Goal: Navigation & Orientation: Find specific page/section

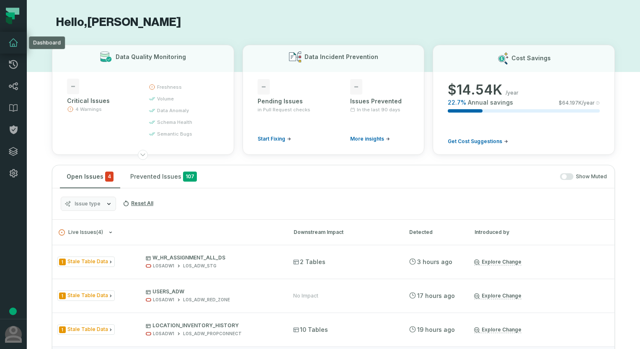
scroll to position [126, 0]
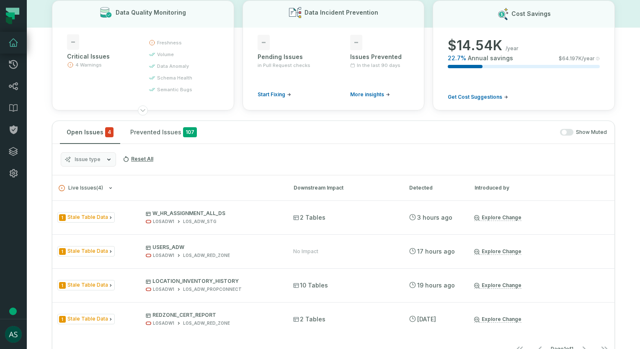
scroll to position [84, 0]
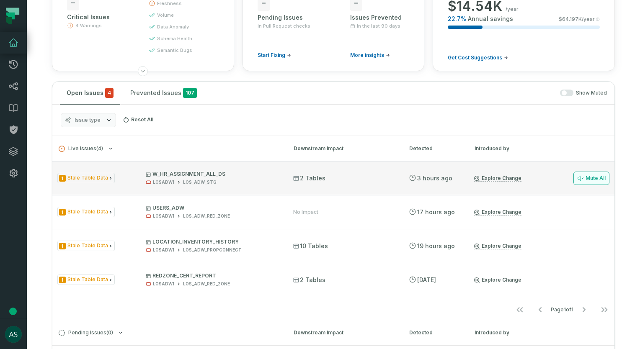
click at [584, 179] on button "Mute All" at bounding box center [592, 178] width 36 height 13
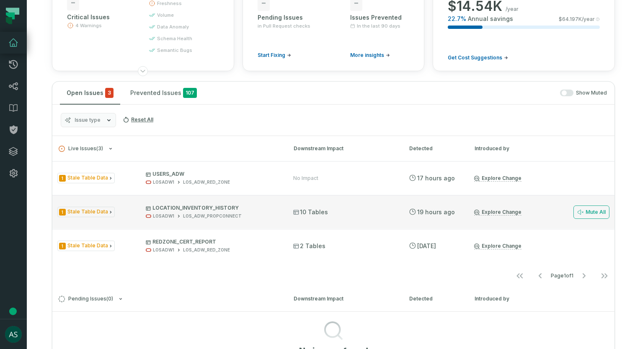
scroll to position [0, 0]
